Goal: Task Accomplishment & Management: Manage account settings

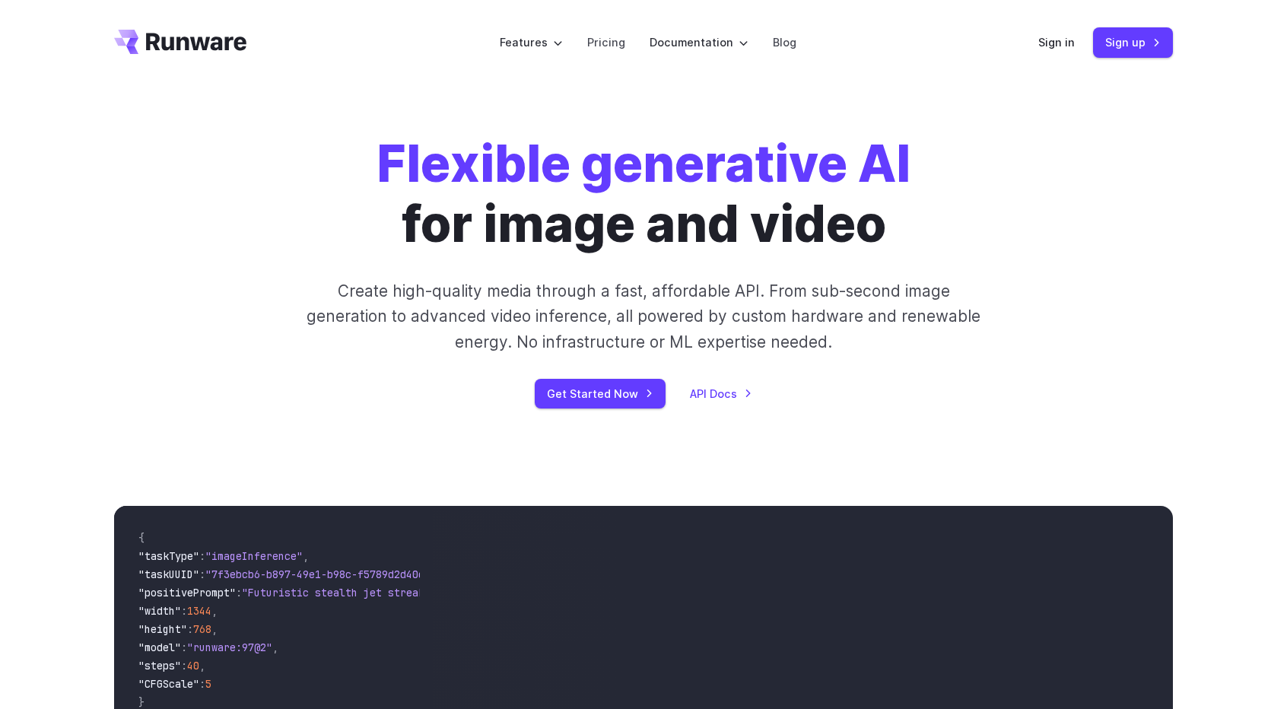
click at [1105, 339] on div "Flexible generative AI for image and video Create high-quality media through a …" at bounding box center [643, 271] width 1059 height 275
click at [1062, 42] on link "Sign in" at bounding box center [1056, 41] width 37 height 17
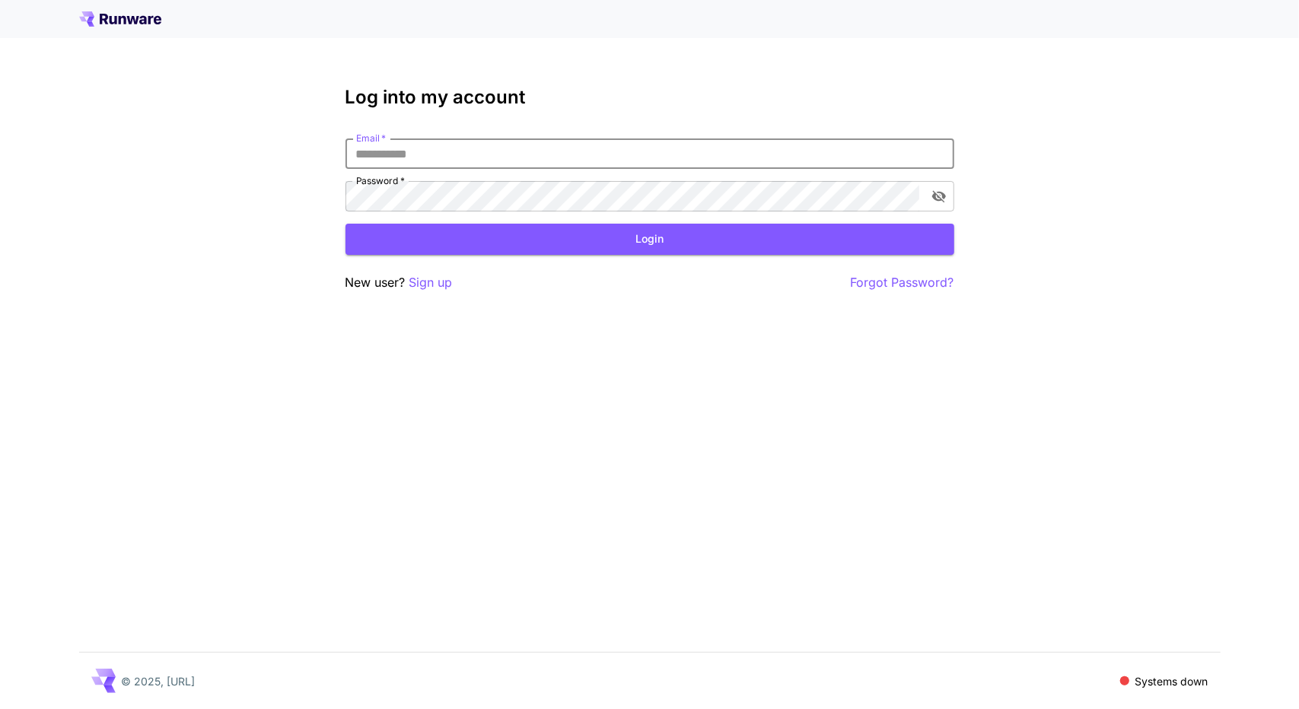
click at [444, 163] on input "Email   *" at bounding box center [649, 153] width 609 height 30
type input "*"
type input "**********"
click at [940, 195] on icon "toggle password visibility" at bounding box center [938, 197] width 14 height 12
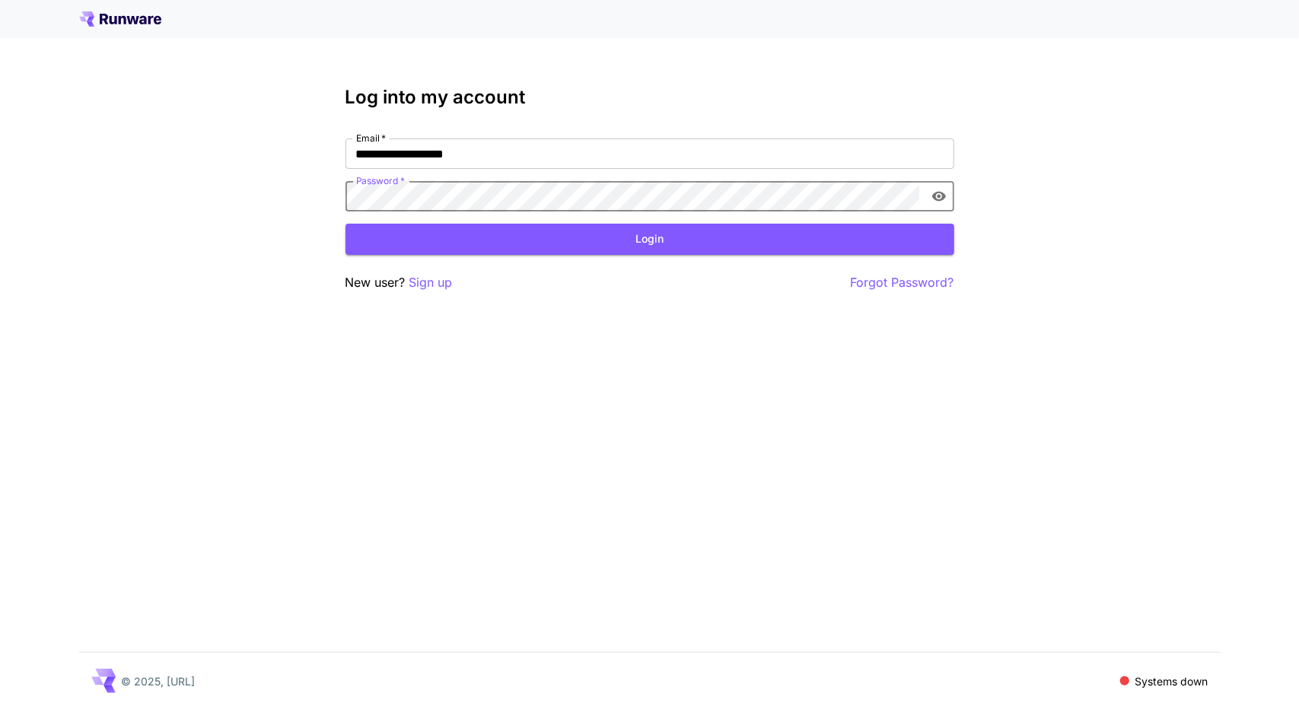
click at [545, 227] on button "Login" at bounding box center [649, 239] width 609 height 31
